Goal: Information Seeking & Learning: Learn about a topic

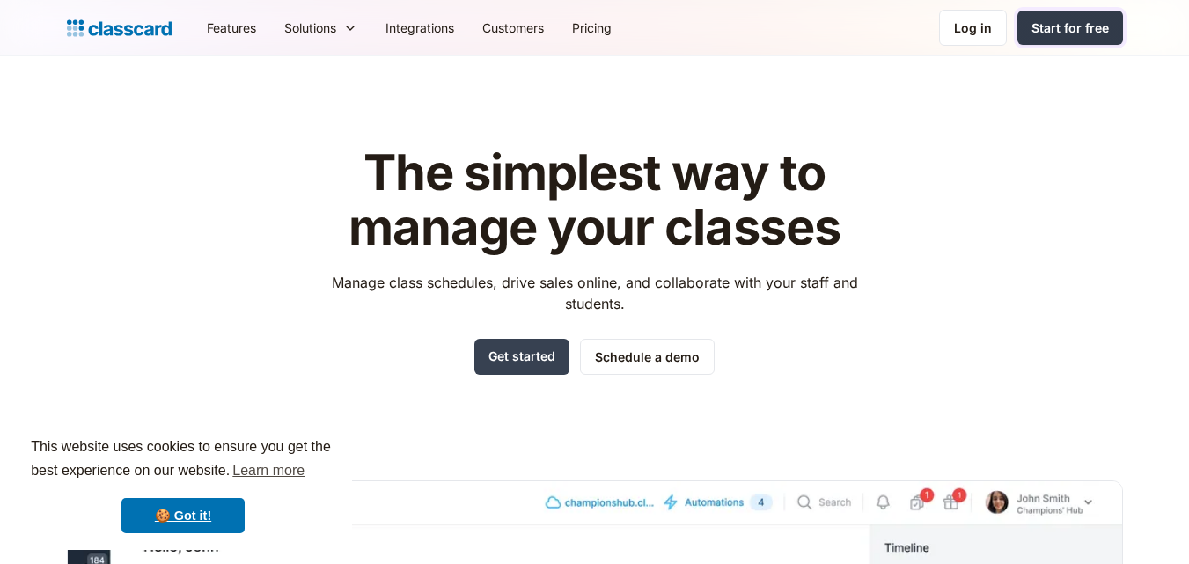
click at [1107, 31] on div "Start for free" at bounding box center [1069, 27] width 77 height 18
click at [561, 365] on link "Get started" at bounding box center [521, 357] width 95 height 36
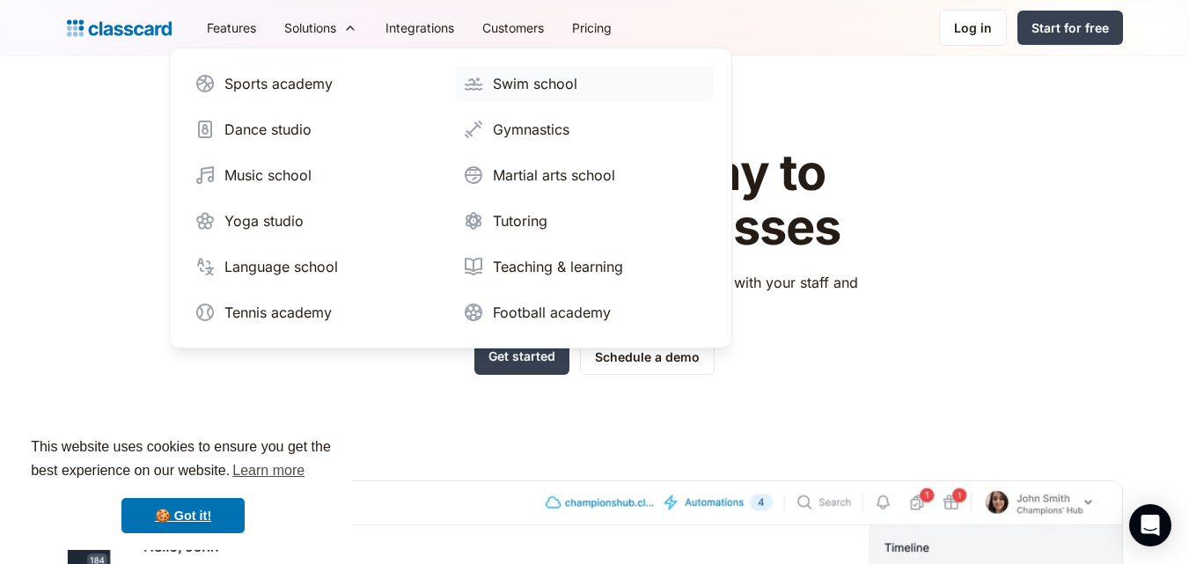
click at [554, 77] on div "Swim school" at bounding box center [535, 83] width 84 height 21
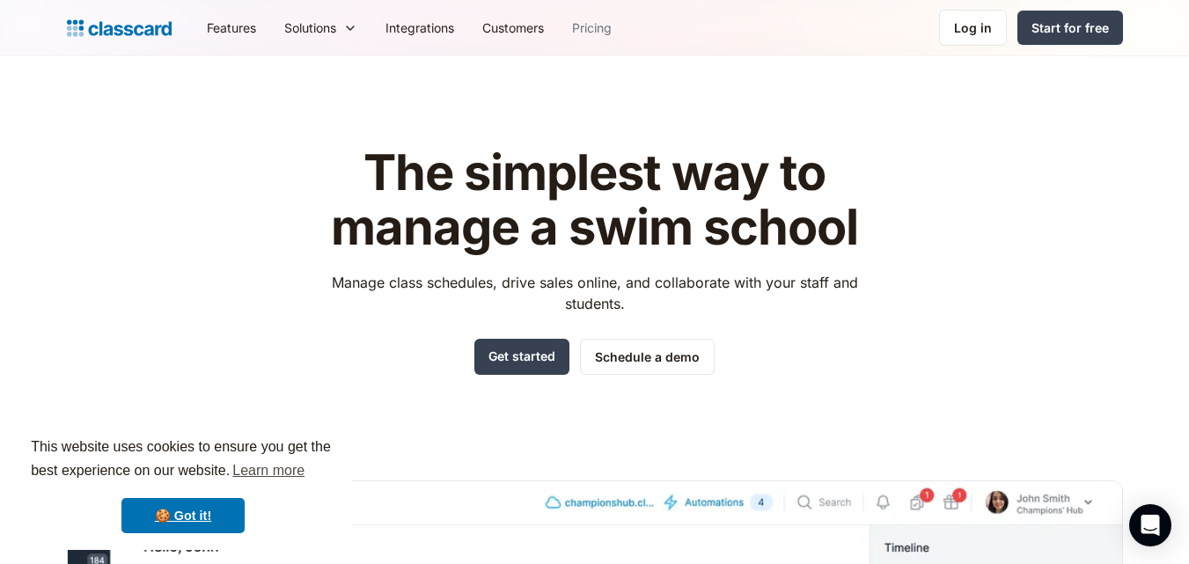
click at [604, 30] on link "Pricing" at bounding box center [592, 28] width 68 height 40
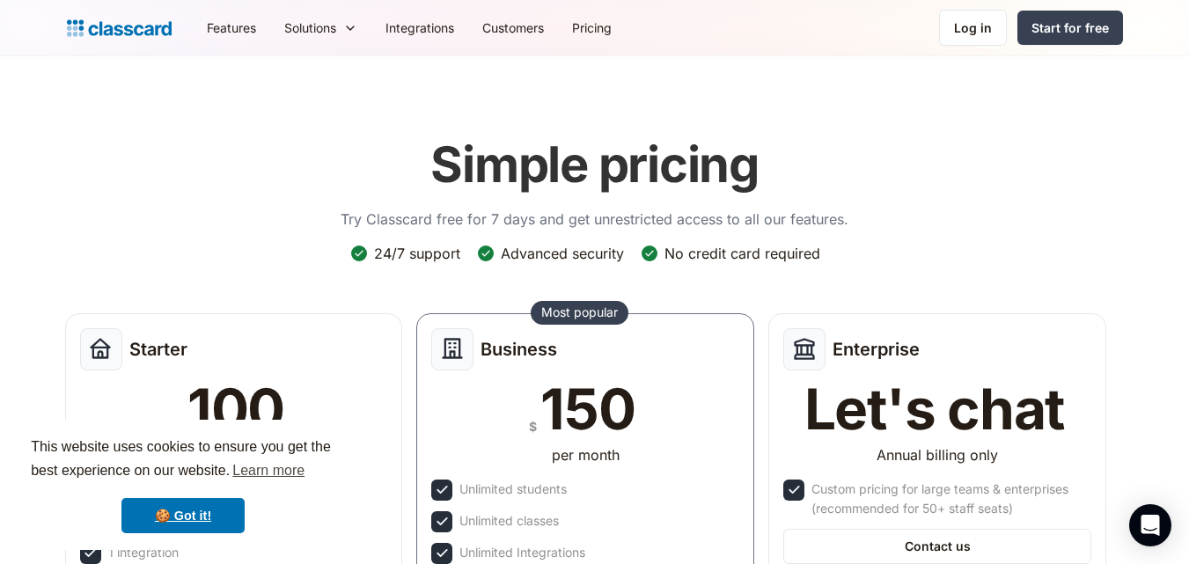
scroll to position [851, 0]
